Goal: Consume media (video, audio)

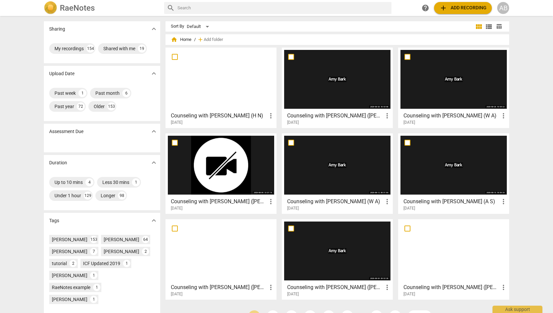
click at [346, 97] on div at bounding box center [337, 79] width 106 height 59
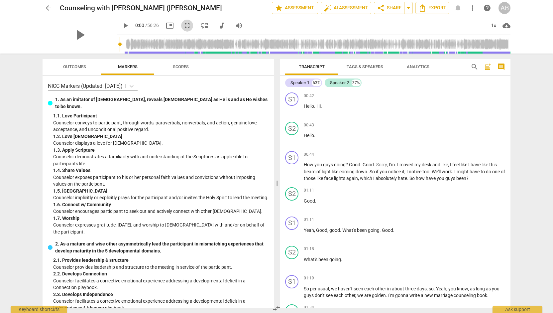
click at [183, 26] on span "fullscreen" at bounding box center [187, 26] width 8 height 8
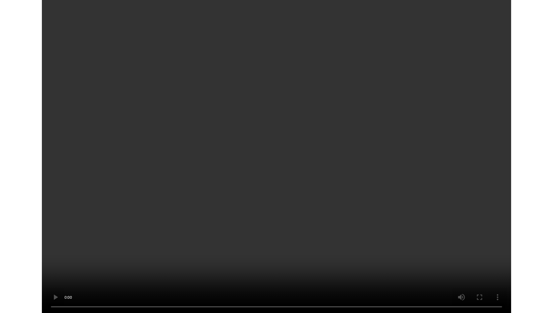
scroll to position [5625, 0]
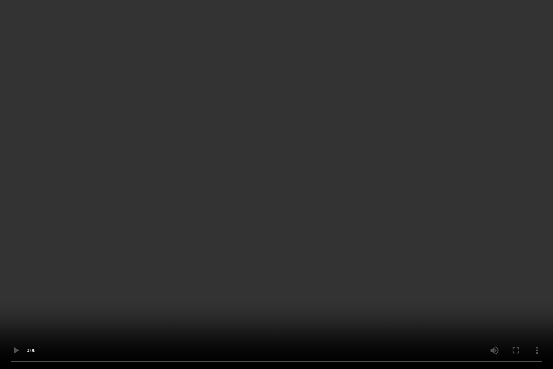
click at [299, 141] on video at bounding box center [276, 184] width 553 height 369
type input "2971"
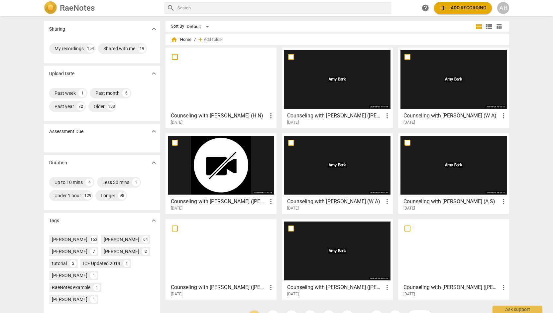
click at [201, 179] on div at bounding box center [221, 165] width 106 height 59
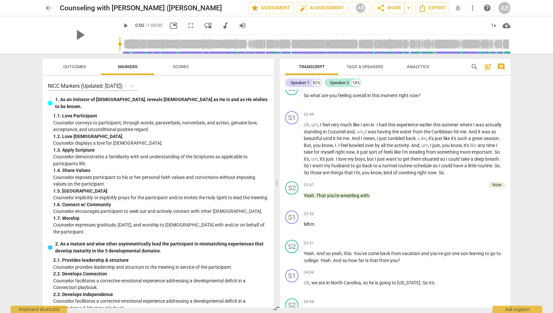
scroll to position [454, 0]
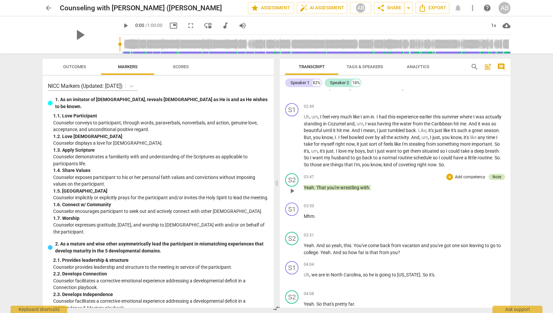
click at [493, 174] on div "Note" at bounding box center [497, 177] width 9 height 6
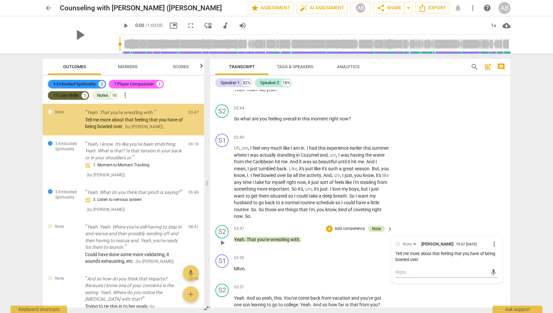
scroll to position [491, 0]
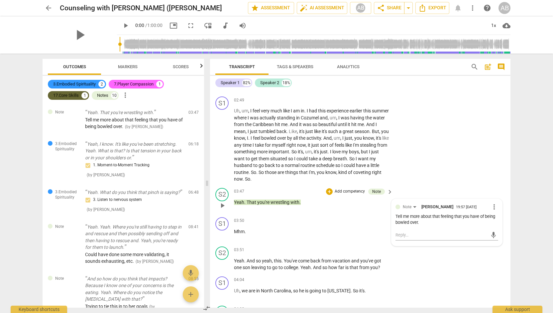
click at [361, 213] on div "S2 play_arrow pause 03:47 + Add competency Note keyboard_arrow_right Yeah . Tha…" at bounding box center [360, 199] width 301 height 29
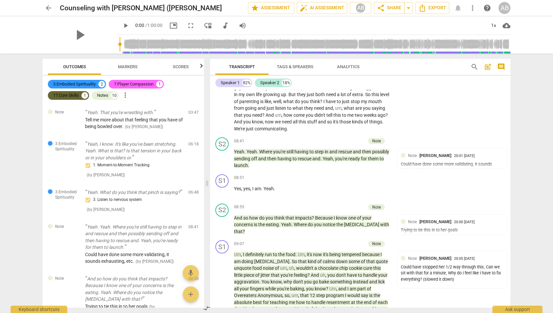
scroll to position [1107, 0]
